Goal: Find specific fact: Find specific fact

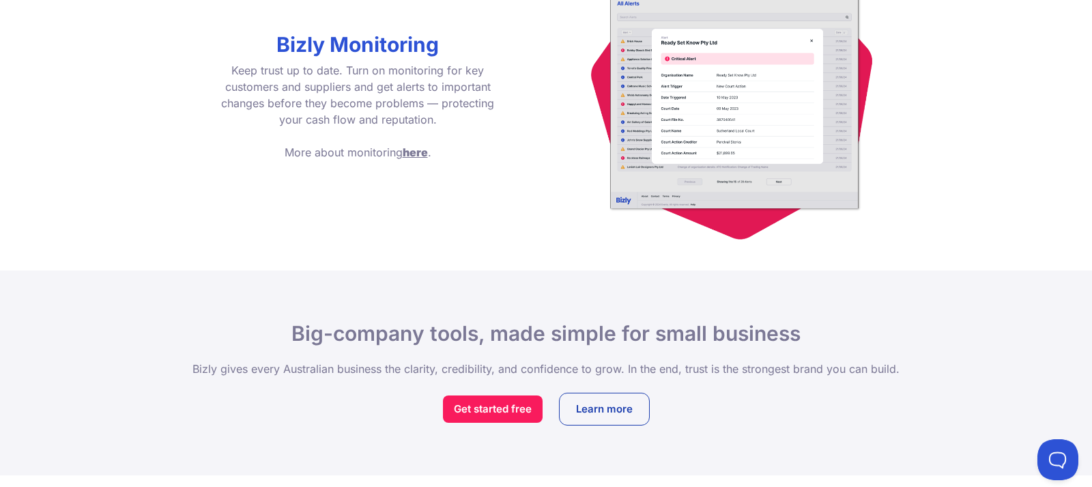
scroll to position [2117, 0]
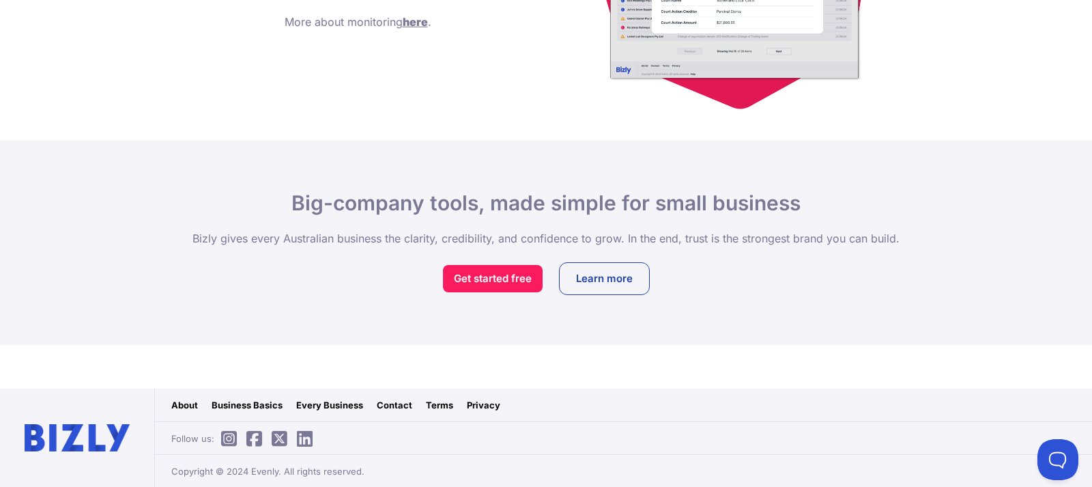
click at [392, 404] on link "Contact" at bounding box center [394, 405] width 35 height 14
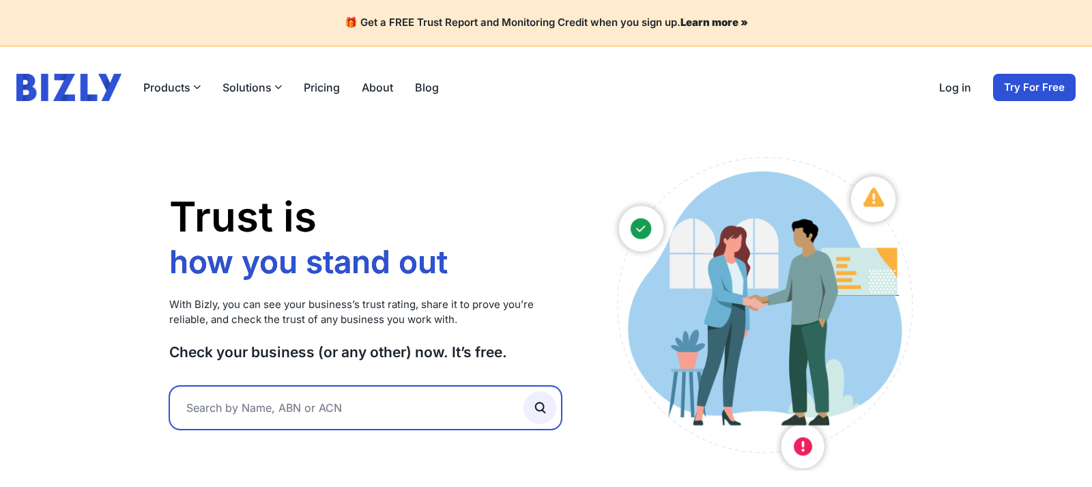
click at [261, 405] on input "text" at bounding box center [365, 408] width 392 height 44
paste input "37 875 307 435"
type input "37 875 307 435"
click at [524, 391] on button "submit" at bounding box center [540, 407] width 33 height 33
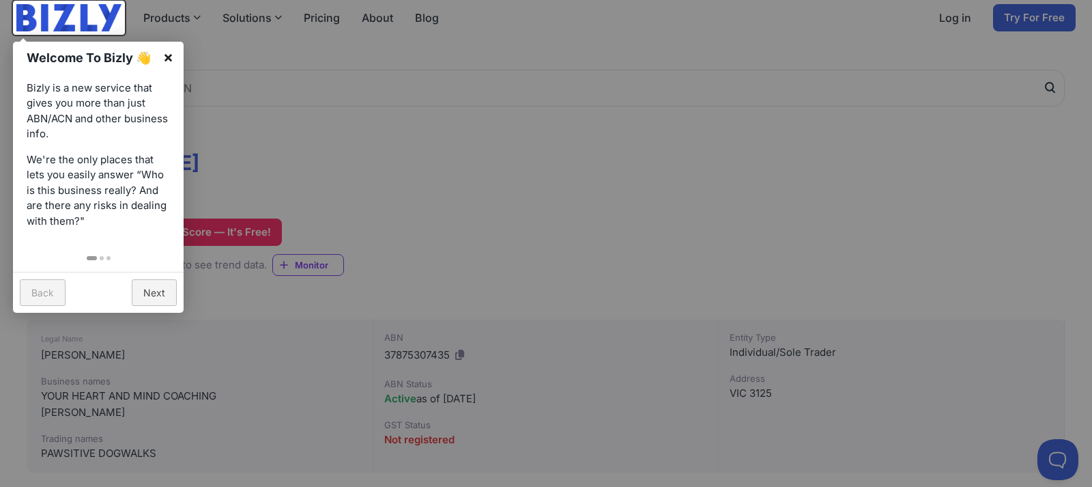
click at [173, 53] on link "×" at bounding box center [168, 57] width 31 height 31
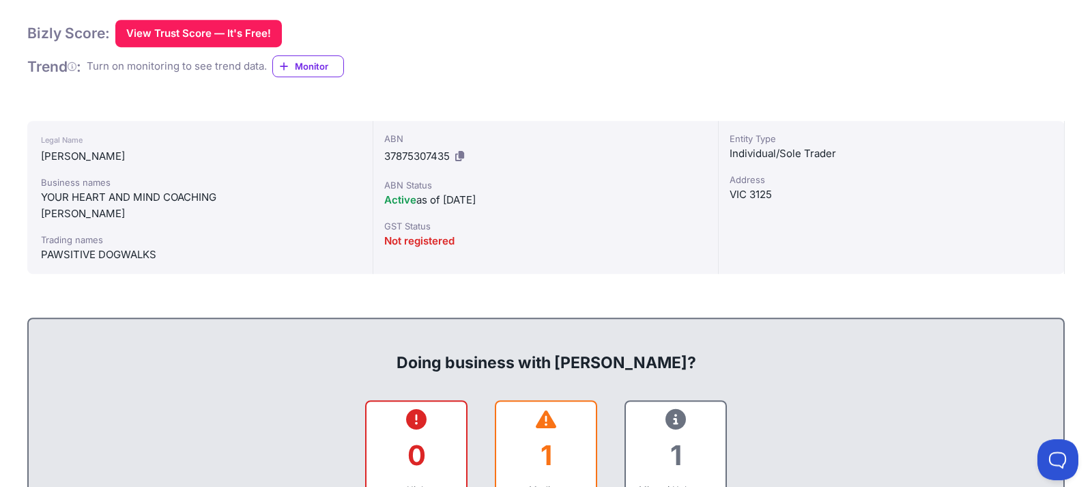
scroll to position [279, 0]
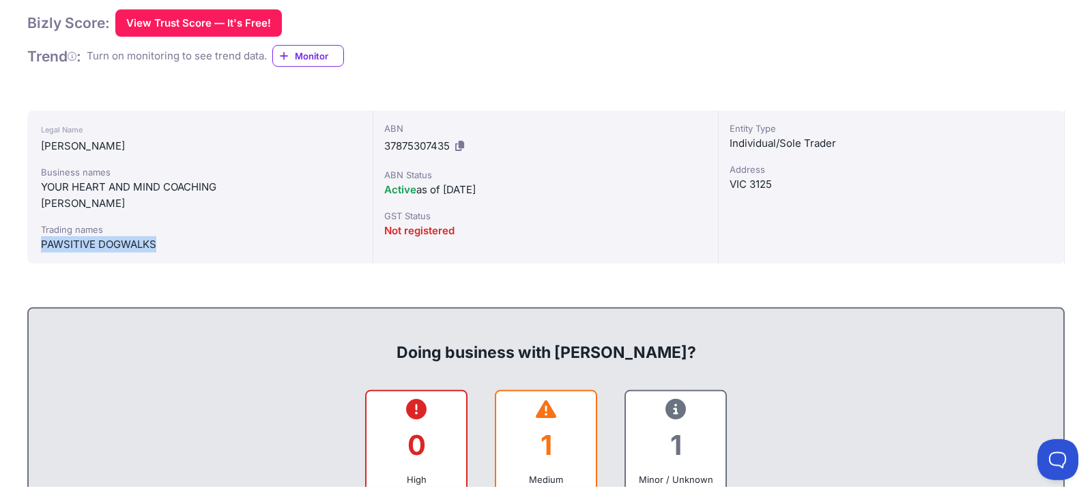
drag, startPoint x: 166, startPoint y: 242, endPoint x: 40, endPoint y: 244, distance: 125.6
click at [41, 244] on div "Business names YOUR HEART AND MIND COACHING WARD, LINDA MARIA Trading names PAW…" at bounding box center [200, 208] width 318 height 87
copy div "PAWSITIVE DOGWALKS"
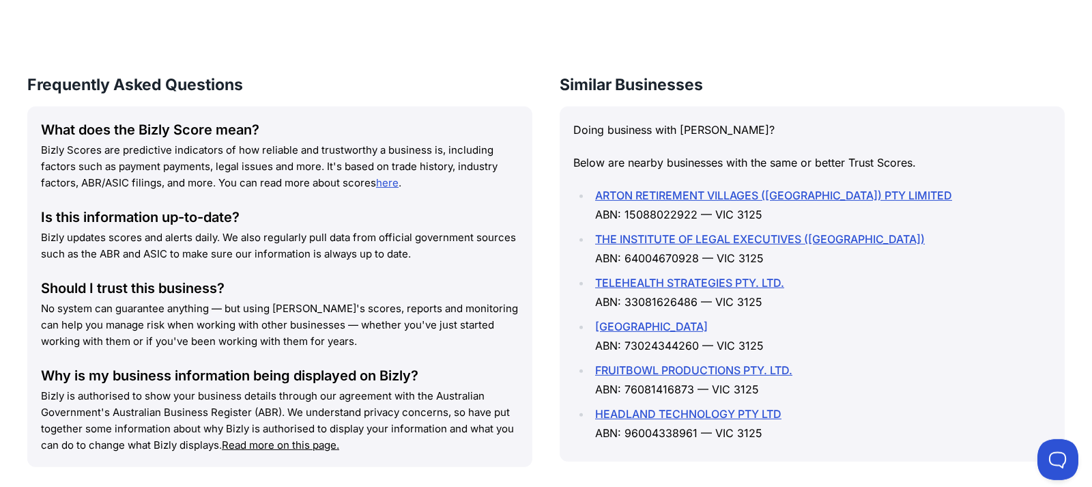
scroll to position [1947, 0]
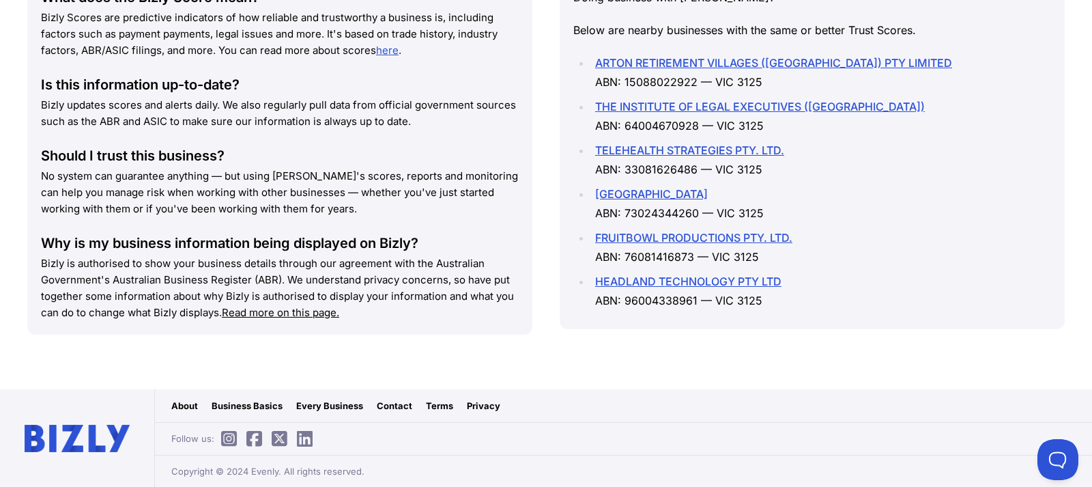
click at [395, 402] on link "Contact" at bounding box center [394, 406] width 35 height 14
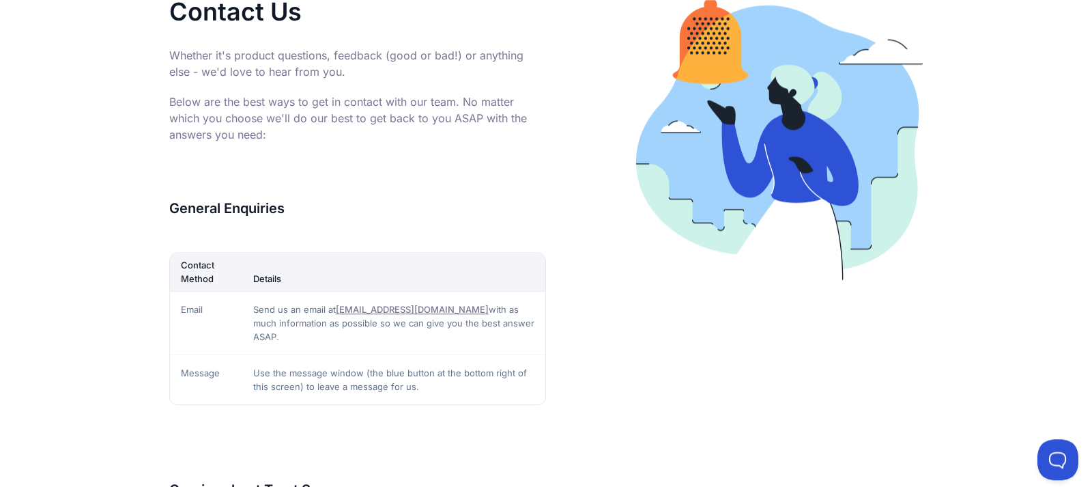
scroll to position [279, 0]
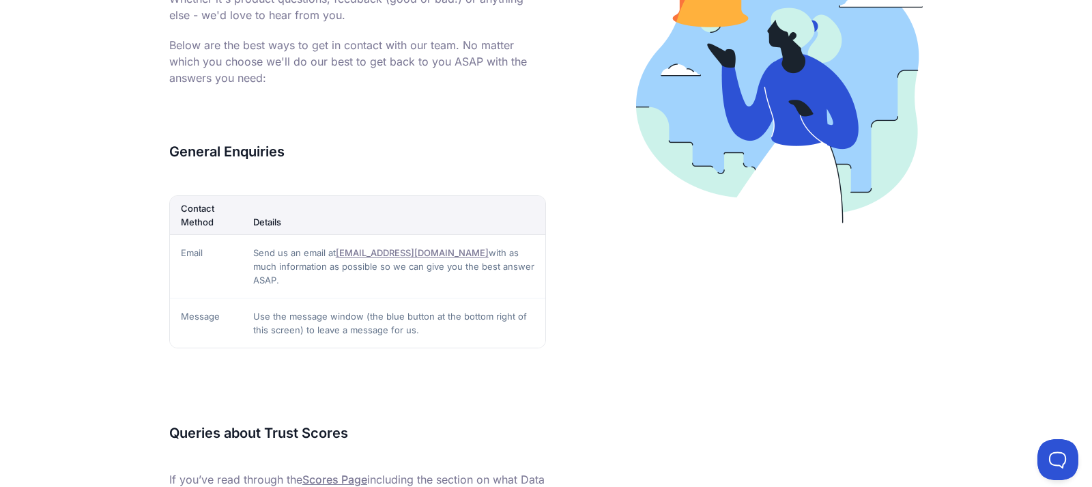
click at [366, 248] on link "[EMAIL_ADDRESS][DOMAIN_NAME]" at bounding box center [412, 252] width 153 height 11
drag, startPoint x: 423, startPoint y: 254, endPoint x: 339, endPoint y: 251, distance: 84.0
click at [339, 251] on td "Send us an email at [EMAIL_ADDRESS][DOMAIN_NAME] with as much information as po…" at bounding box center [393, 265] width 303 height 63
copy link "[EMAIL_ADDRESS][DOMAIN_NAME]"
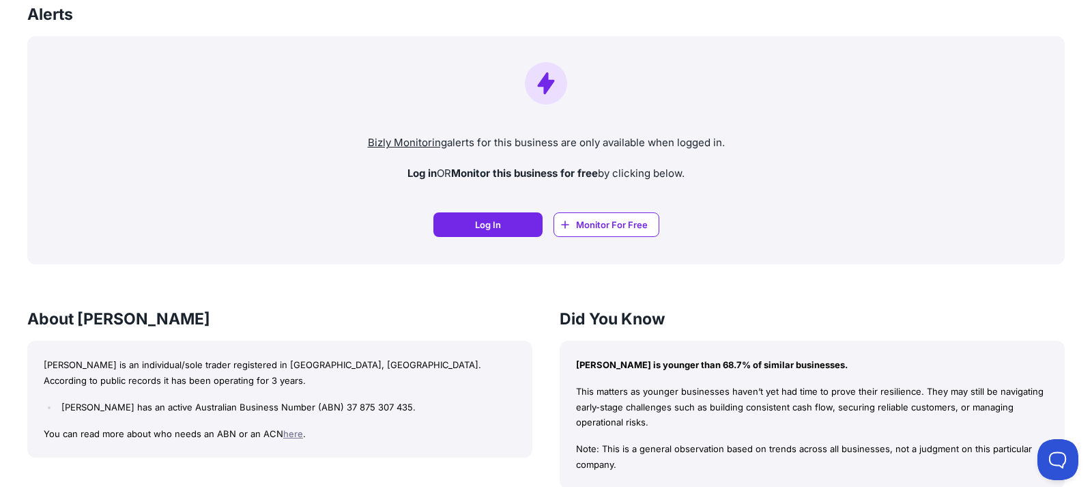
scroll to position [1251, 0]
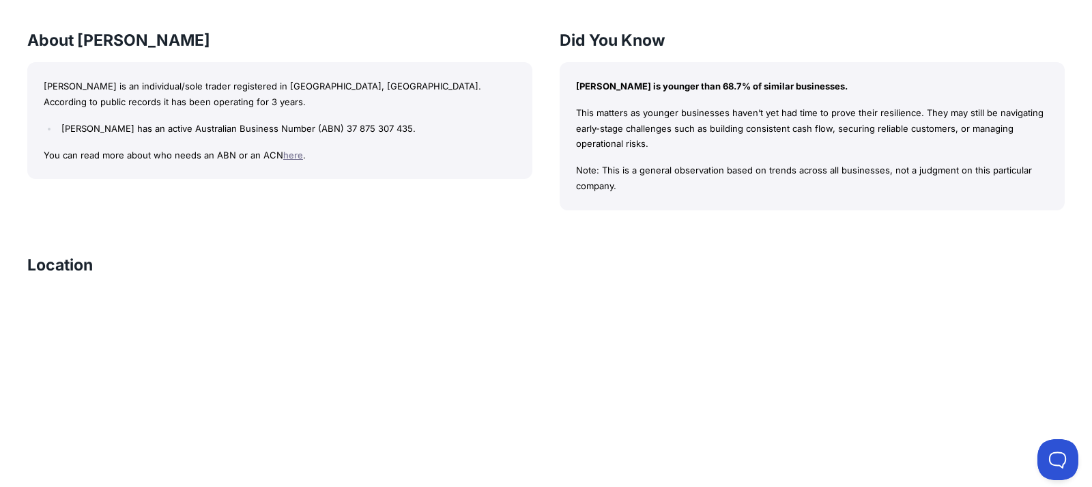
drag, startPoint x: 334, startPoint y: 124, endPoint x: 416, endPoint y: 113, distance: 82.1
click at [354, 121] on li "[PERSON_NAME] has an active Australian Business Number (ABN) 37 875 307 435." at bounding box center [287, 129] width 458 height 16
drag, startPoint x: 425, startPoint y: 128, endPoint x: 360, endPoint y: 156, distance: 71.5
click at [359, 133] on li "[PERSON_NAME] has an active Australian Business Number (ABN) 37 875 307 435." at bounding box center [287, 129] width 458 height 16
copy li "37 875 307 435"
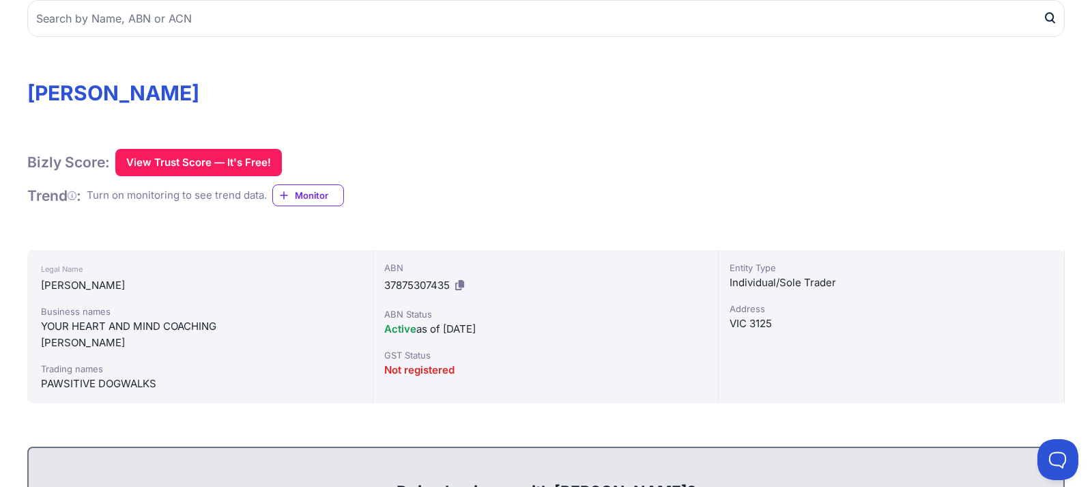
scroll to position [0, 0]
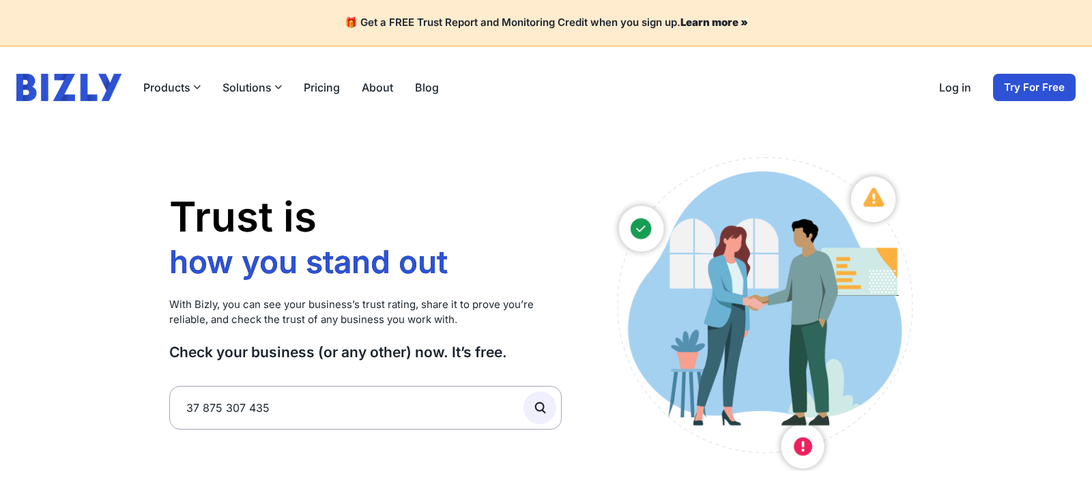
scroll to position [61, 0]
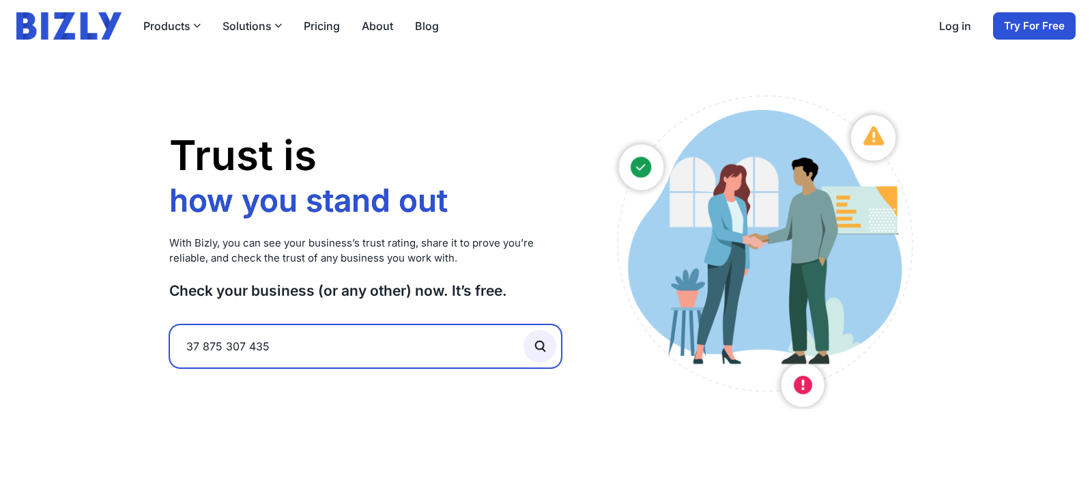
drag, startPoint x: 277, startPoint y: 341, endPoint x: 116, endPoint y: 353, distance: 161.5
click at [169, 337] on input "37 875 307 435" at bounding box center [365, 346] width 392 height 44
paste input "54 552 656 82"
type input "54 552 656 825"
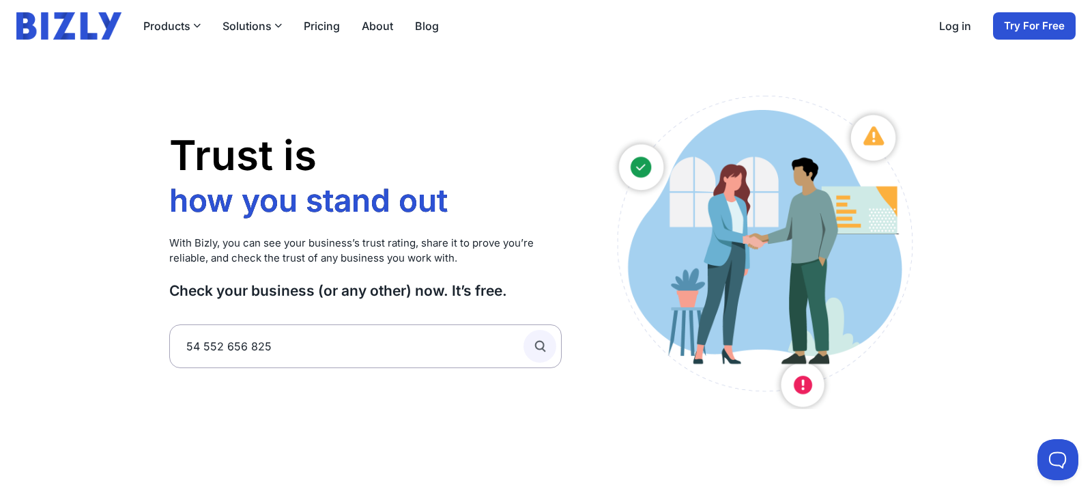
click at [538, 341] on circle "submit" at bounding box center [540, 345] width 8 height 8
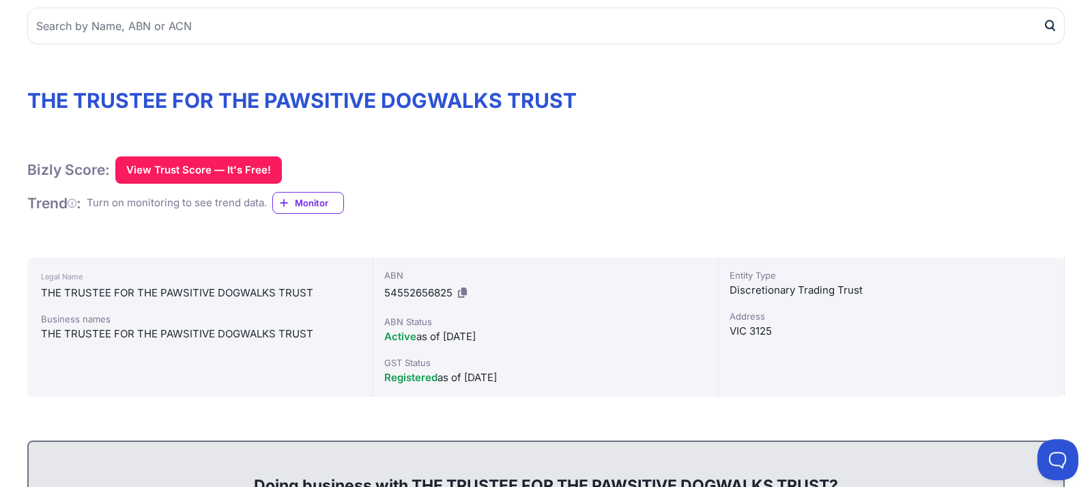
scroll to position [139, 0]
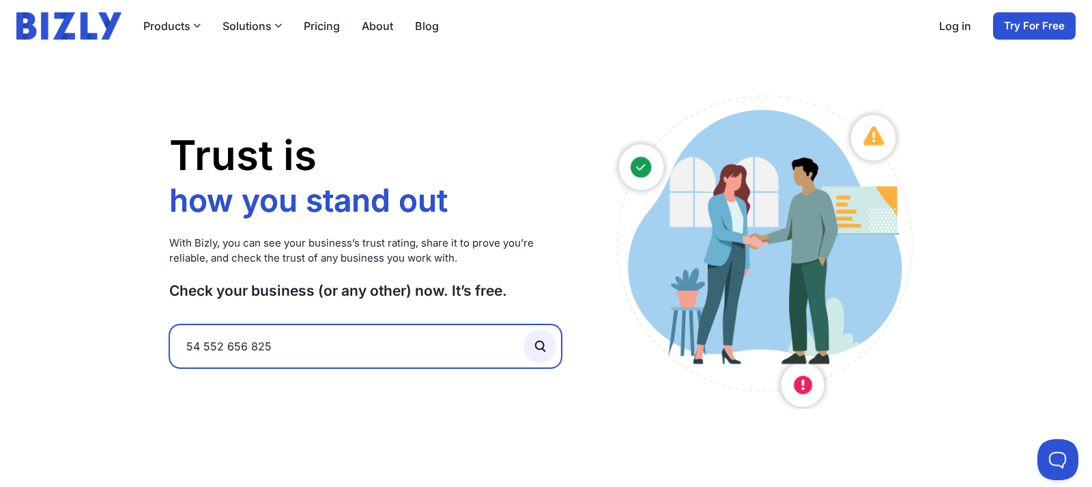
drag, startPoint x: 281, startPoint y: 353, endPoint x: 109, endPoint y: 362, distance: 172.2
click at [169, 362] on input "54 552 656 825" at bounding box center [365, 346] width 392 height 44
paste input "168 039 423"
type input "168 039 423"
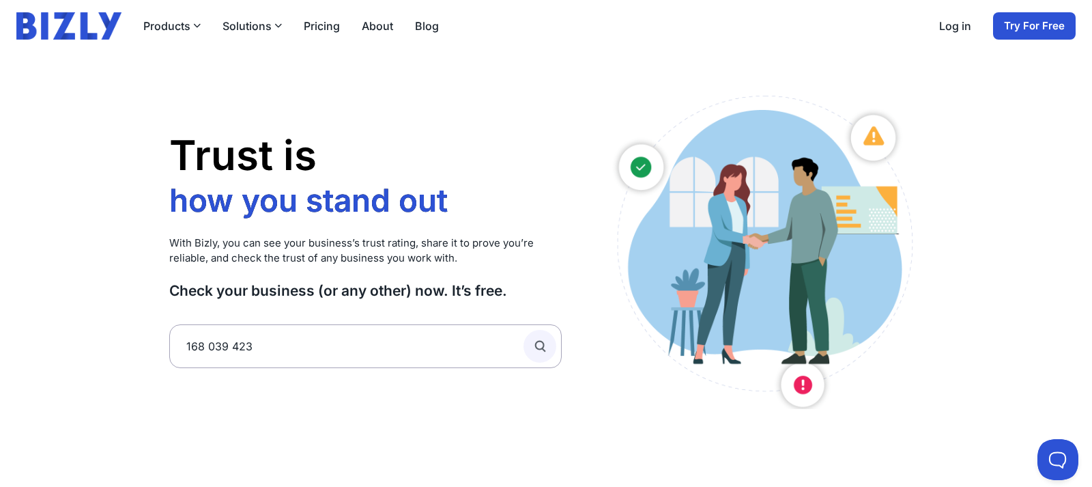
click at [541, 344] on icon "submit" at bounding box center [539, 346] width 15 height 15
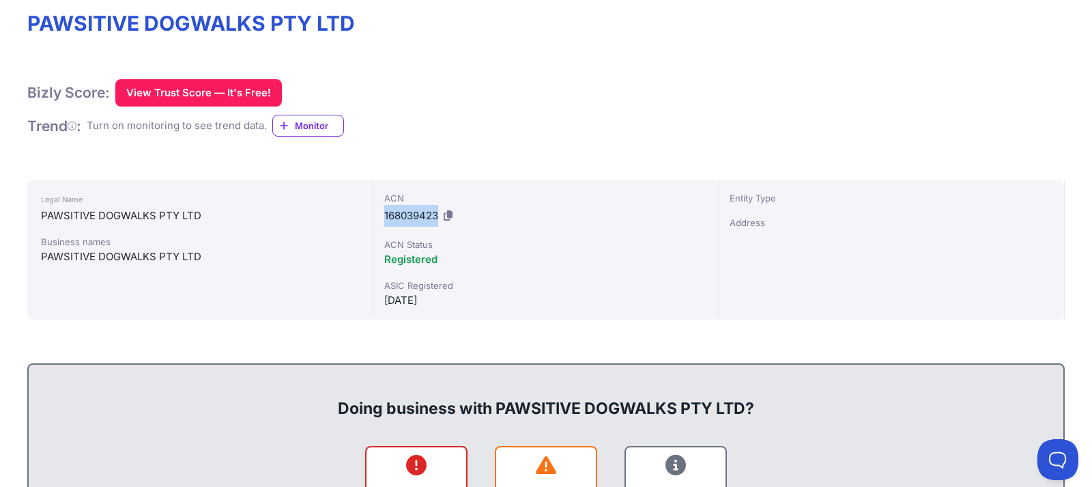
drag, startPoint x: 385, startPoint y: 213, endPoint x: 436, endPoint y: 213, distance: 51.2
click at [436, 213] on span "168039423" at bounding box center [411, 215] width 54 height 13
